Goal: Book appointment/travel/reservation

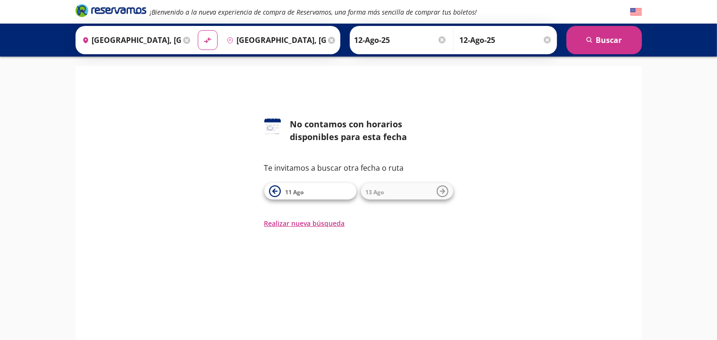
click at [548, 41] on div at bounding box center [547, 39] width 7 height 7
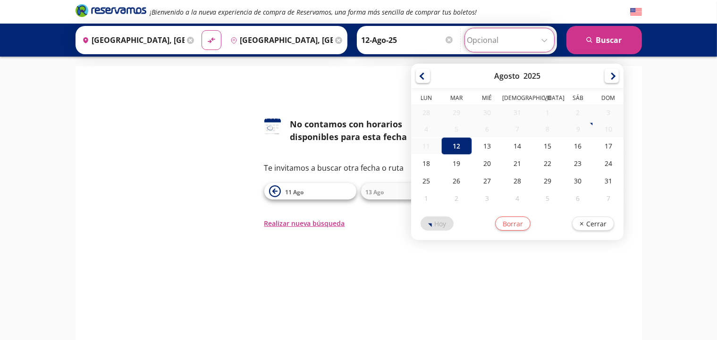
click at [489, 35] on input "Opcional" at bounding box center [509, 40] width 85 height 24
click at [480, 148] on div "13" at bounding box center [487, 145] width 30 height 17
type input "13-Ago-25"
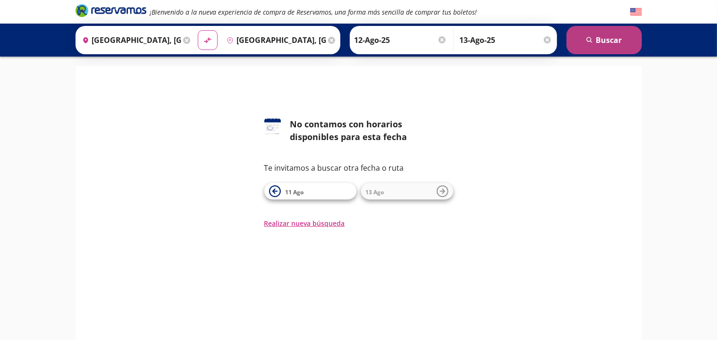
click at [588, 42] on icon "search" at bounding box center [589, 40] width 7 height 7
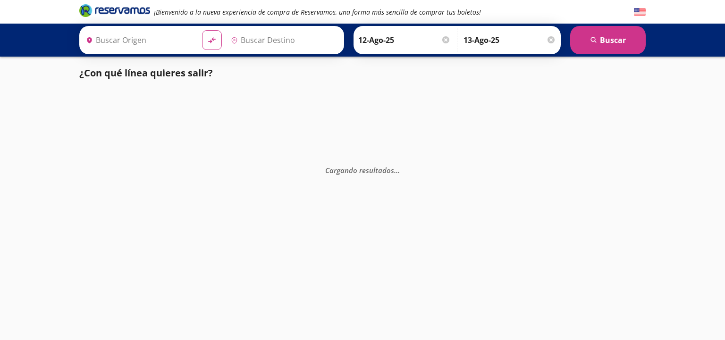
type input "[GEOGRAPHIC_DATA], [GEOGRAPHIC_DATA]"
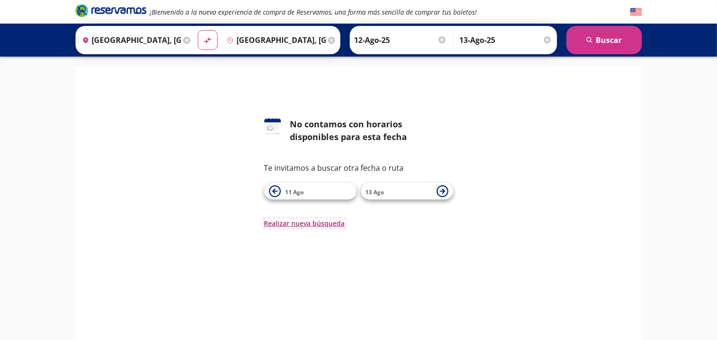
click at [291, 221] on button "Realizar nueva búsqueda" at bounding box center [304, 224] width 81 height 10
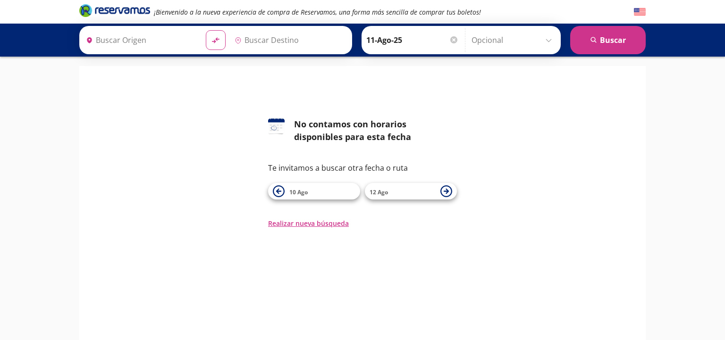
type input "[GEOGRAPHIC_DATA], [GEOGRAPHIC_DATA]"
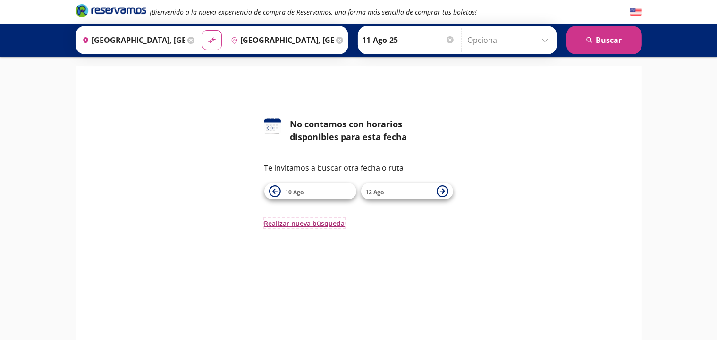
click at [313, 221] on button "Realizar nueva búsqueda" at bounding box center [304, 224] width 81 height 10
